Goal: Task Accomplishment & Management: Use online tool/utility

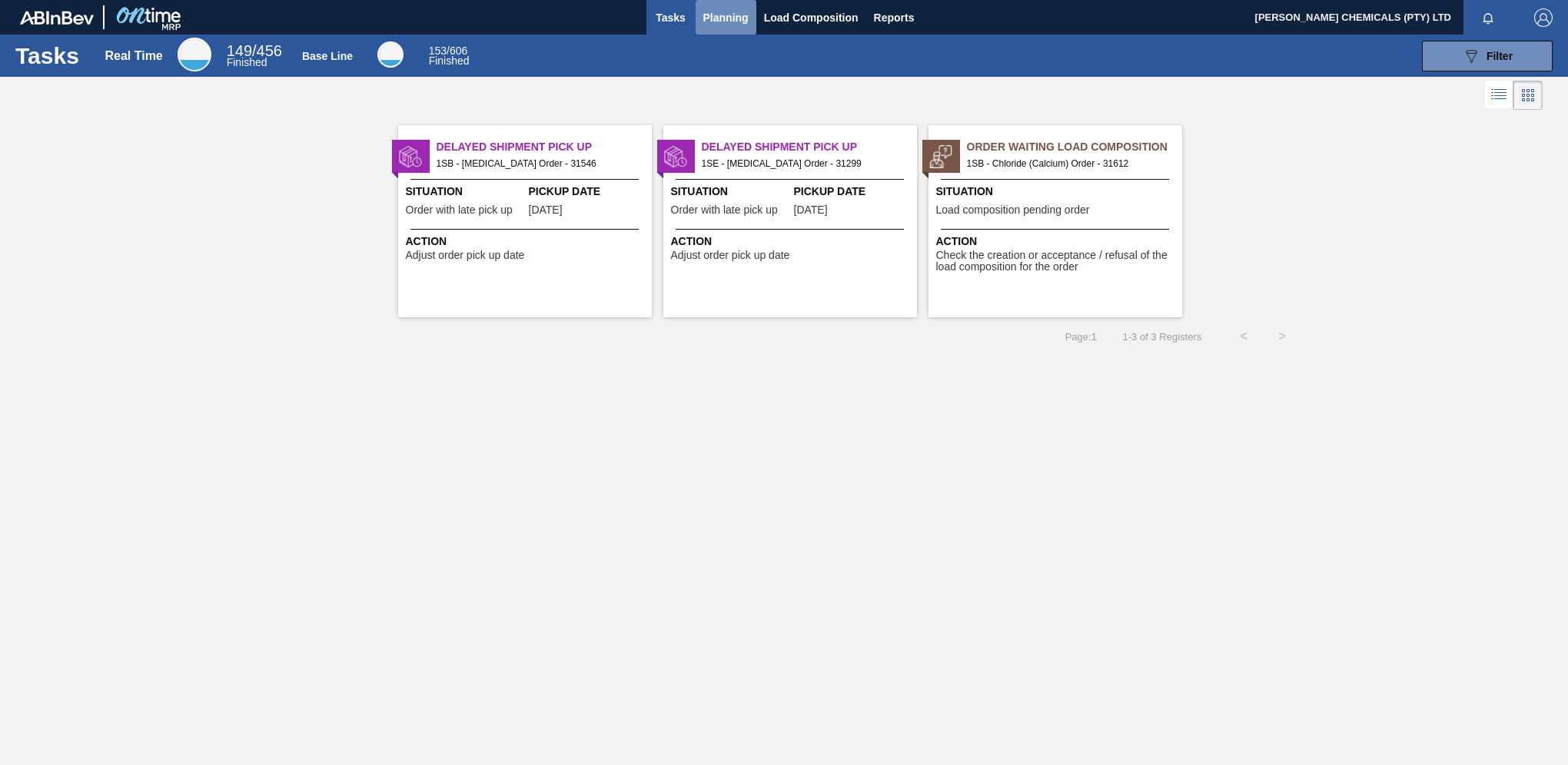
click at [719, 19] on span "Planning" at bounding box center [726, 17] width 45 height 18
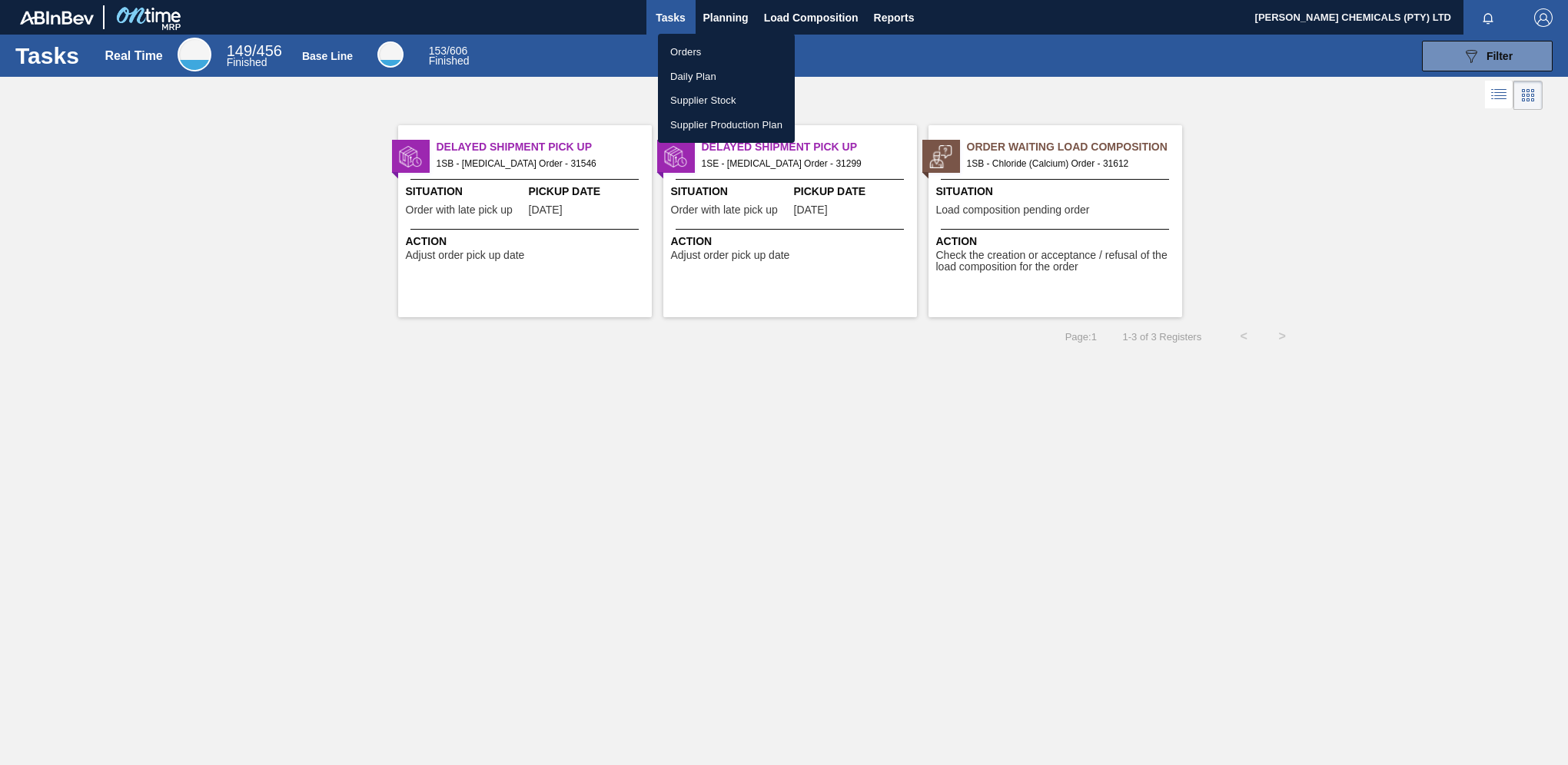
click at [690, 54] on li "Orders" at bounding box center [726, 52] width 137 height 25
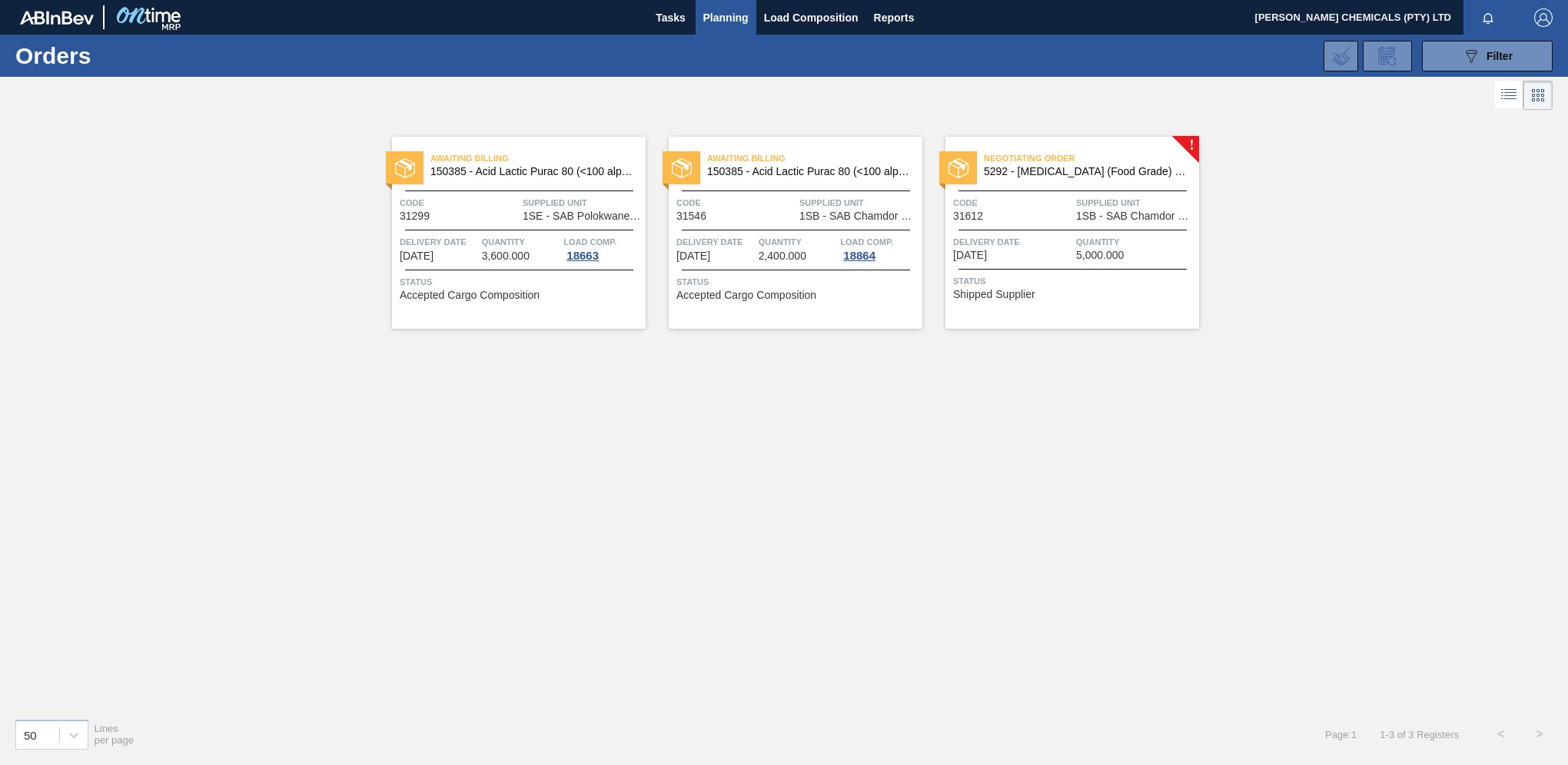
click at [1089, 204] on span "Supplied Unit" at bounding box center [1135, 203] width 119 height 16
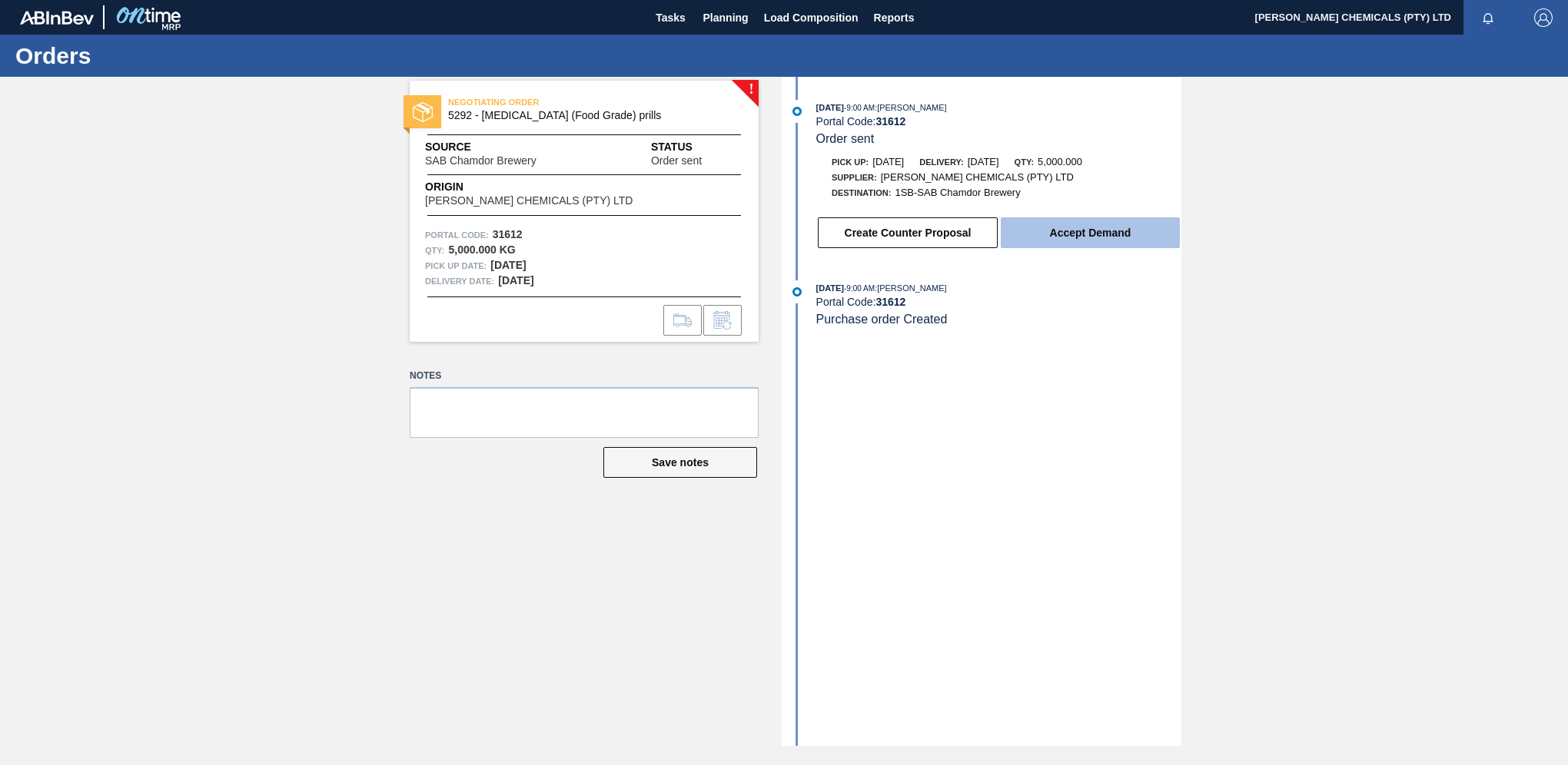
click at [1047, 231] on button "Accept Demand" at bounding box center [1089, 232] width 179 height 30
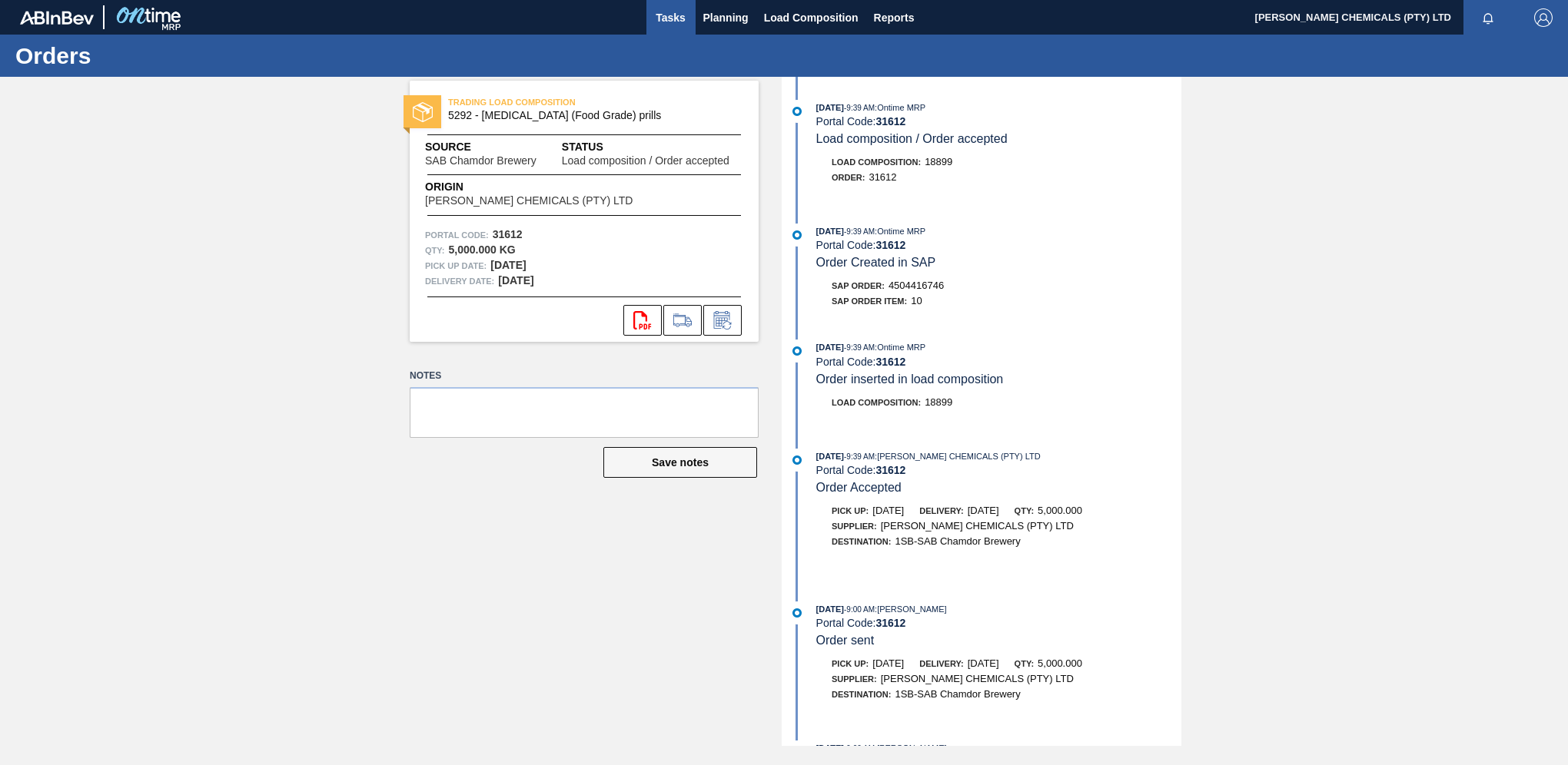
click at [674, 17] on span "Tasks" at bounding box center [671, 17] width 34 height 18
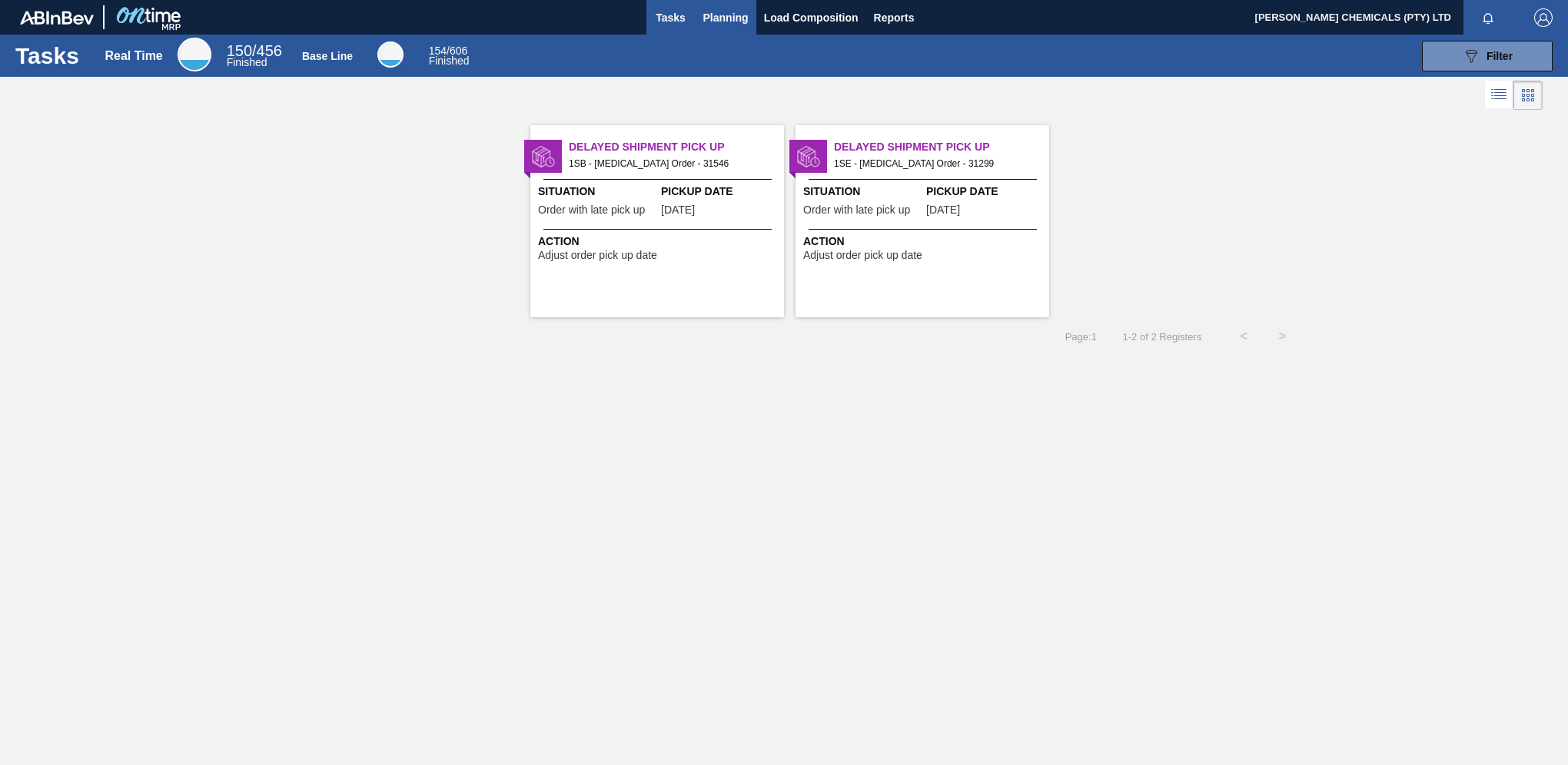
click at [733, 25] on span "Planning" at bounding box center [726, 17] width 45 height 18
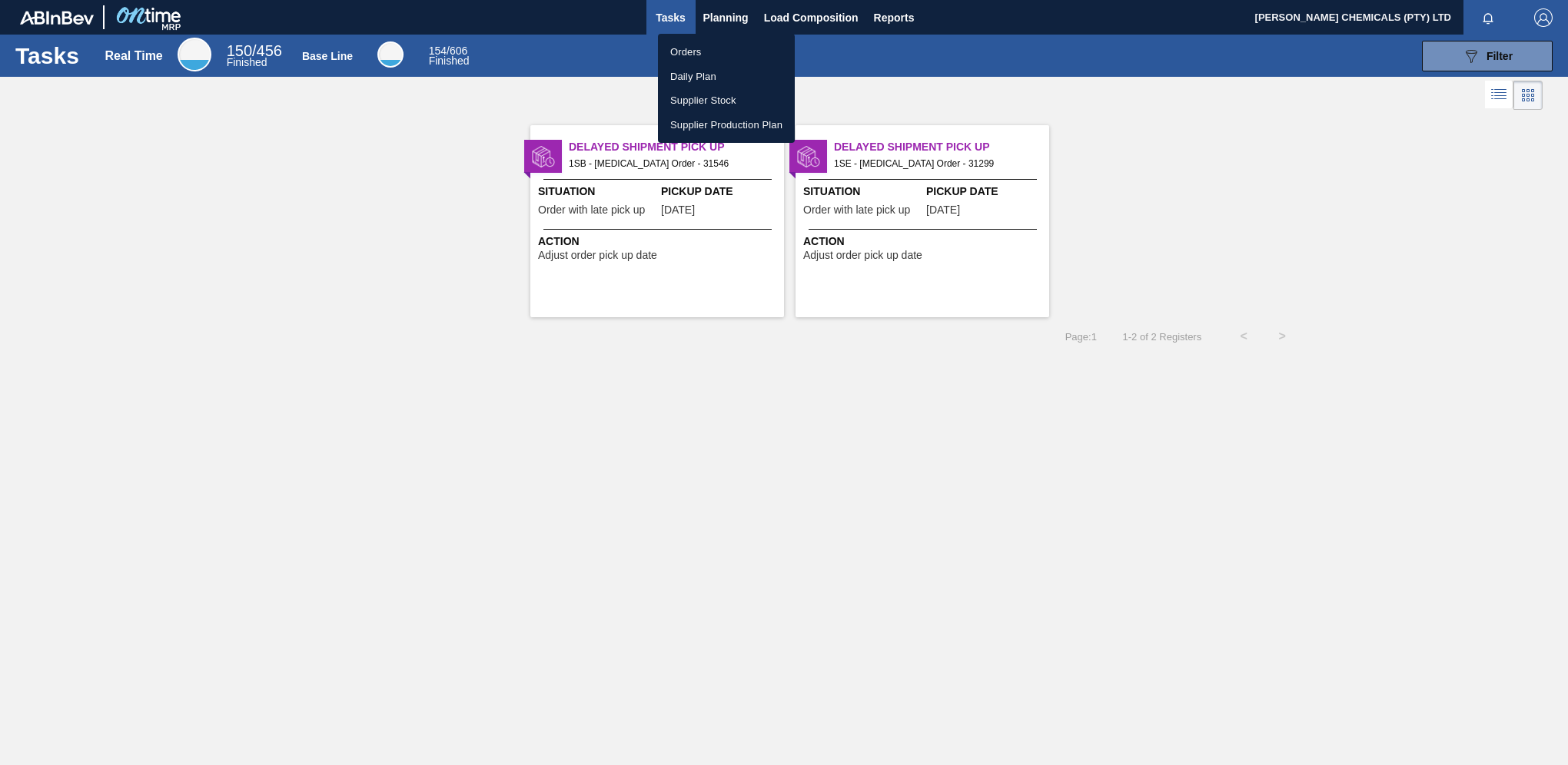
click at [807, 16] on div at bounding box center [784, 382] width 1568 height 765
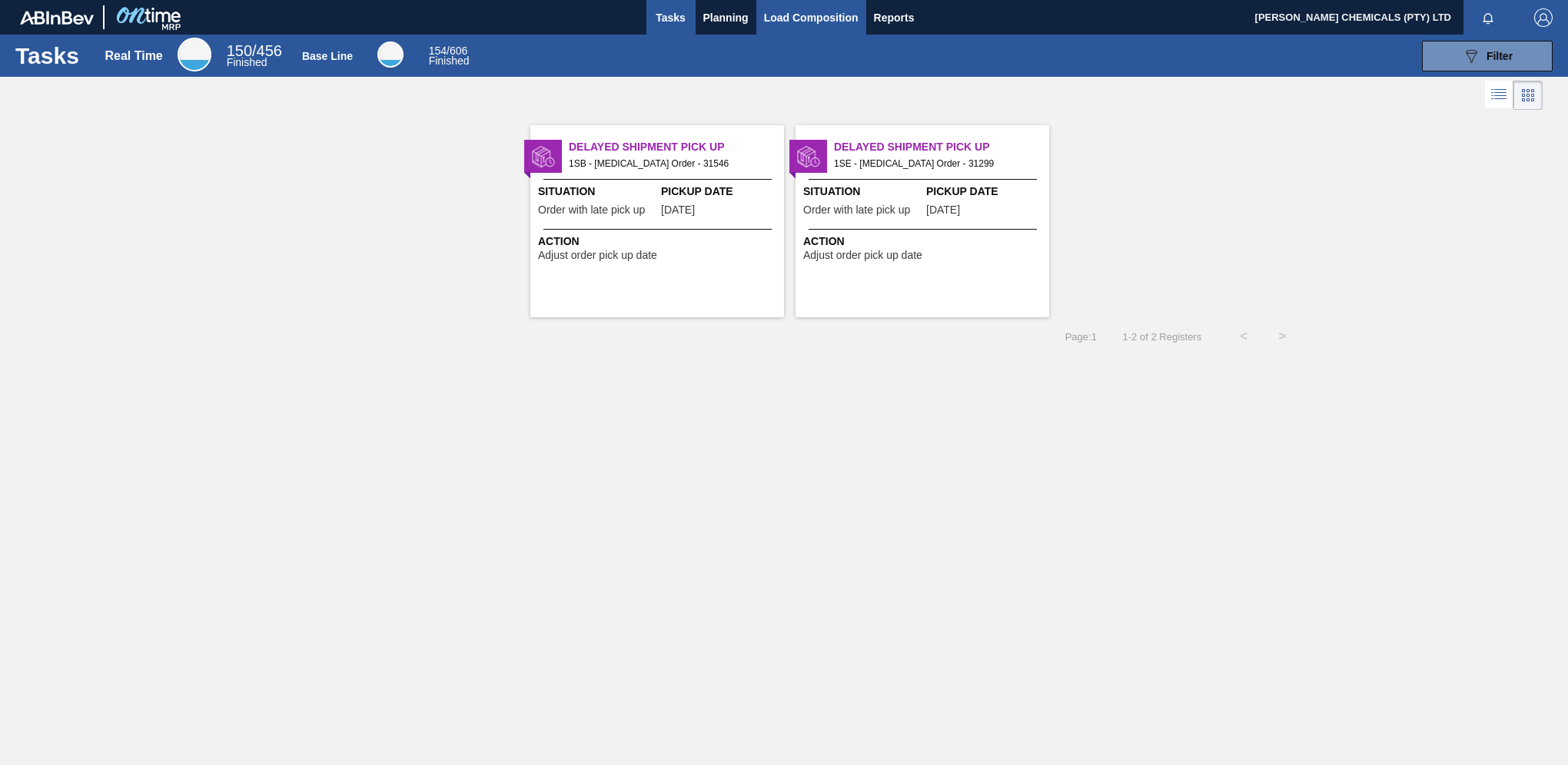
click at [807, 8] on span "Load Composition" at bounding box center [811, 17] width 95 height 18
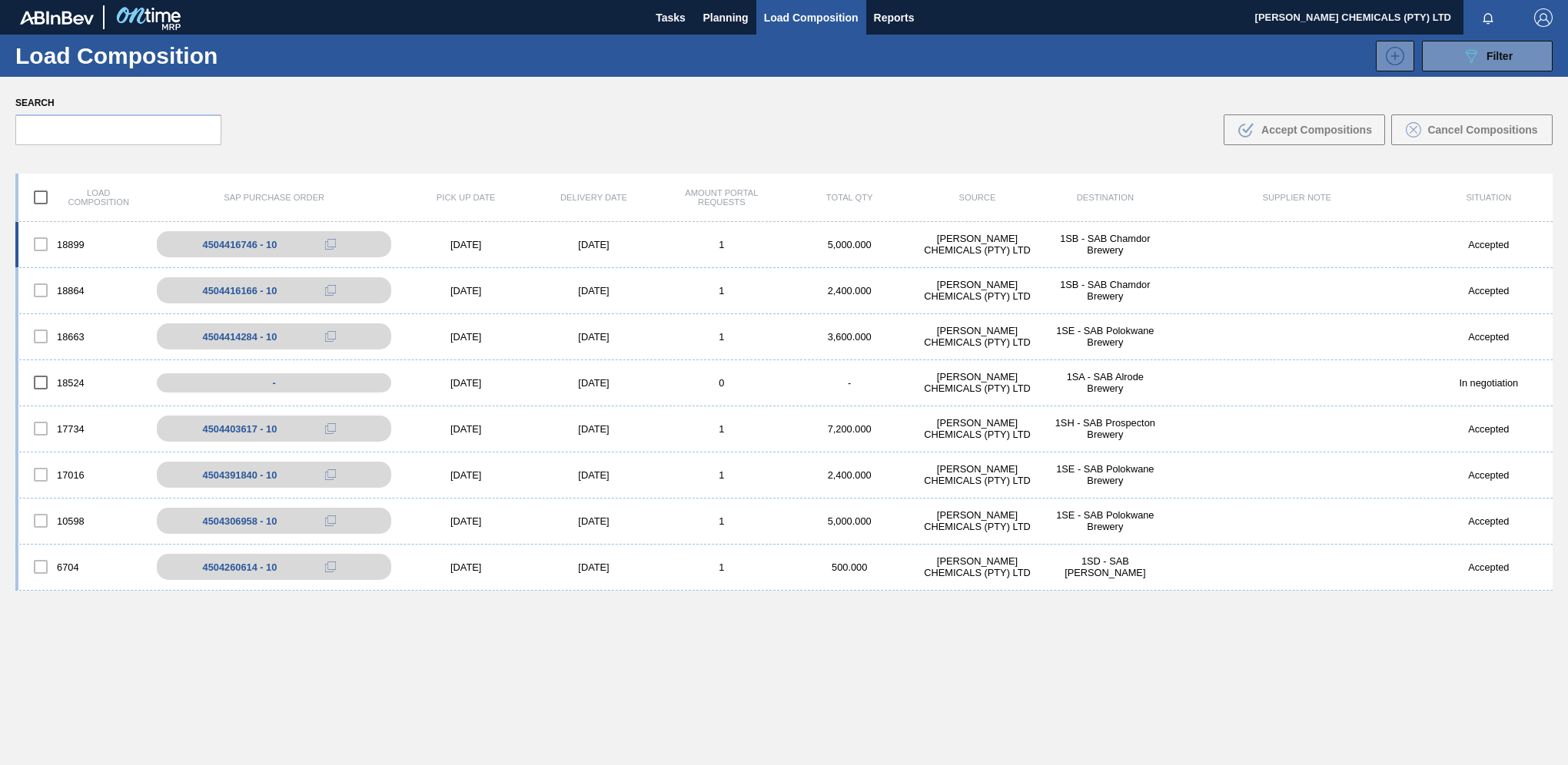
click at [513, 249] on div "[DATE]" at bounding box center [466, 244] width 128 height 12
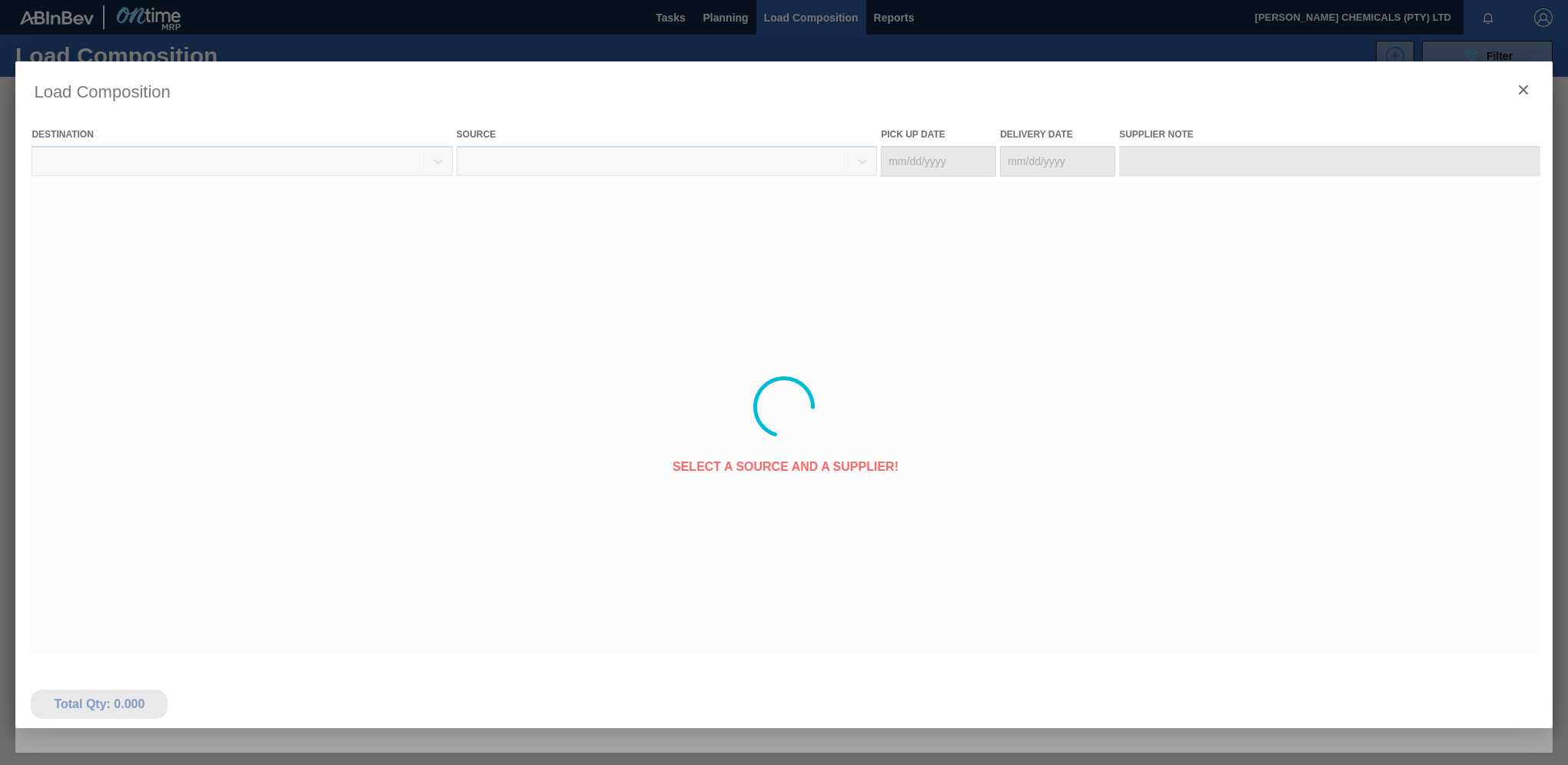
type Date "[DATE]"
